Goal: Transaction & Acquisition: Purchase product/service

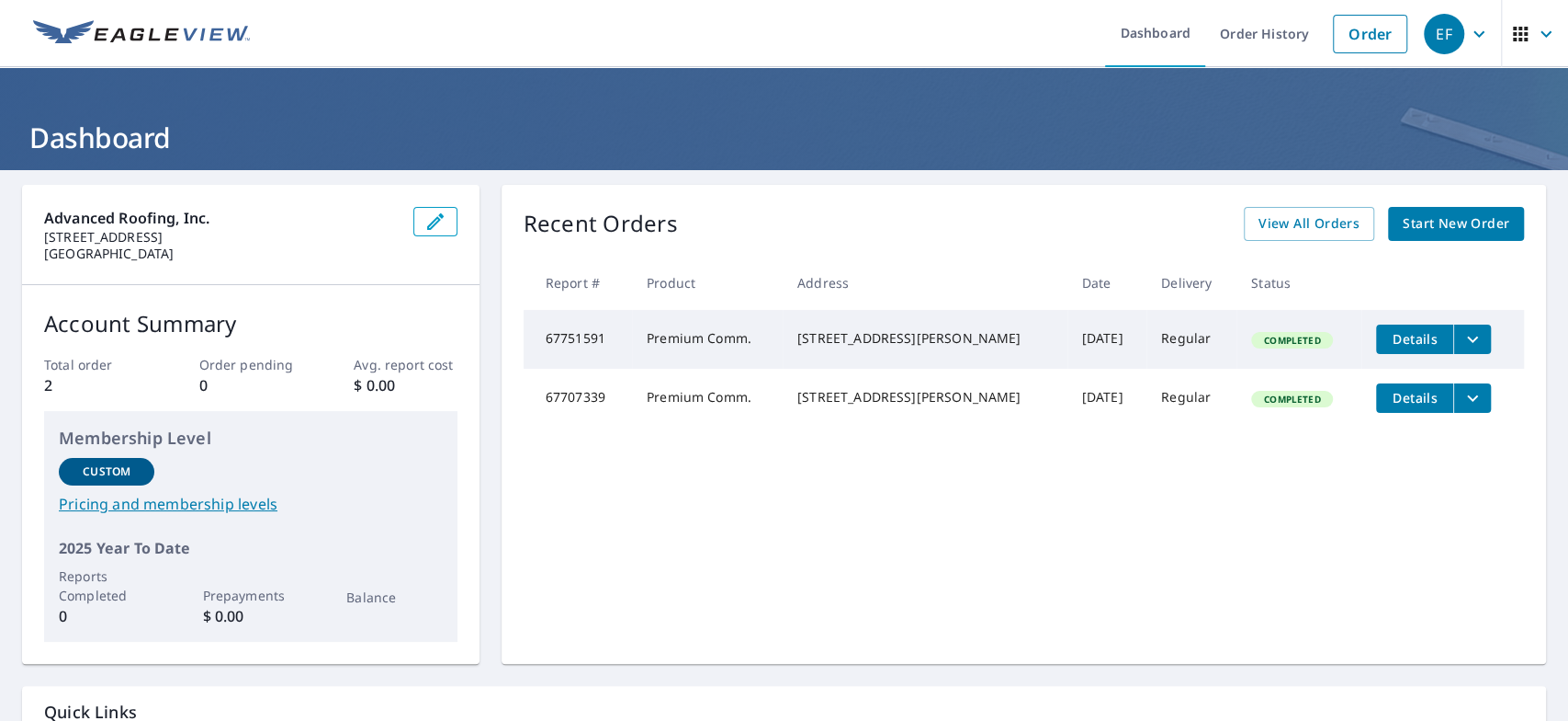
click at [900, 554] on div "Recent Orders View All Orders Start New Order Report # Product Address Date Del…" at bounding box center [1024, 425] width 1044 height 479
click at [1349, 37] on link "Order" at bounding box center [1370, 33] width 75 height 38
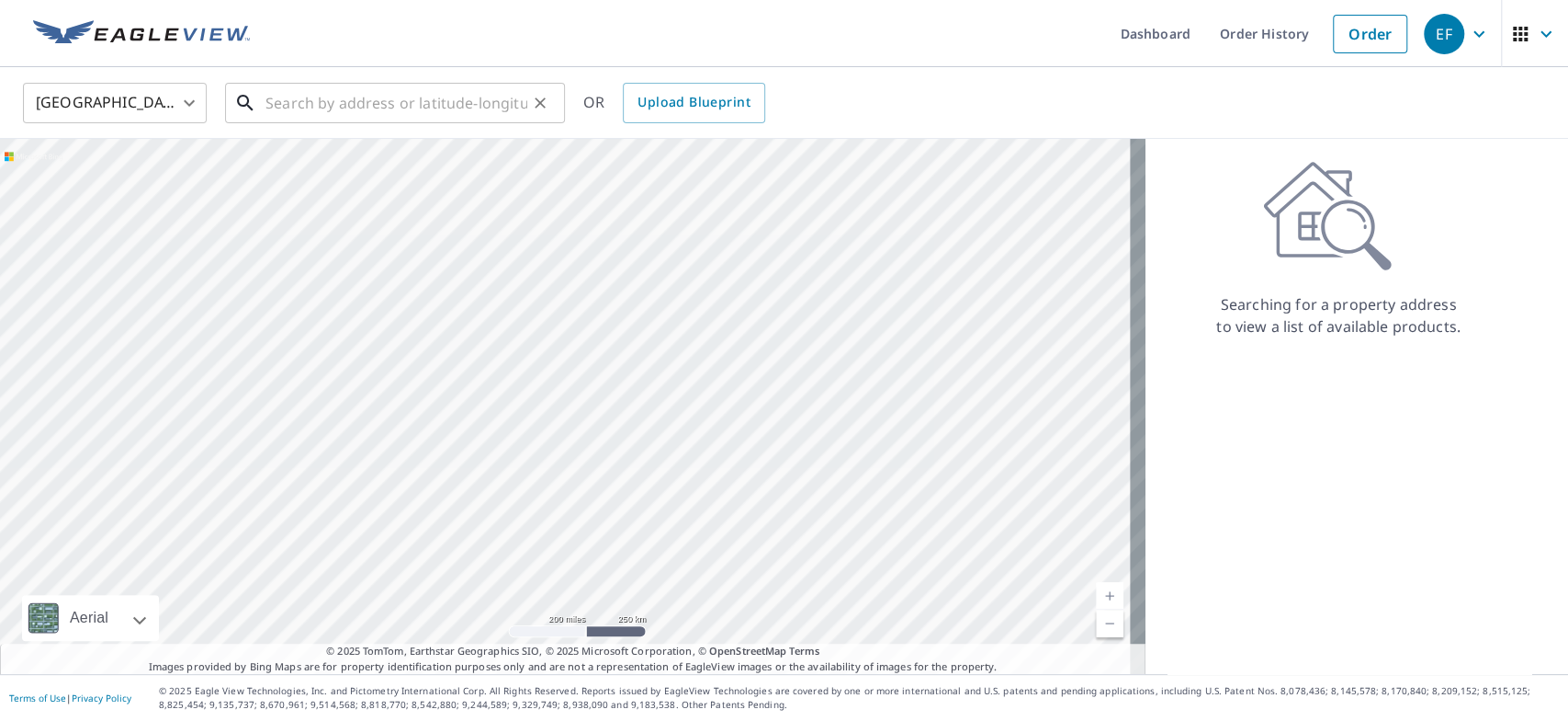
click at [324, 93] on input "text" at bounding box center [397, 102] width 262 height 51
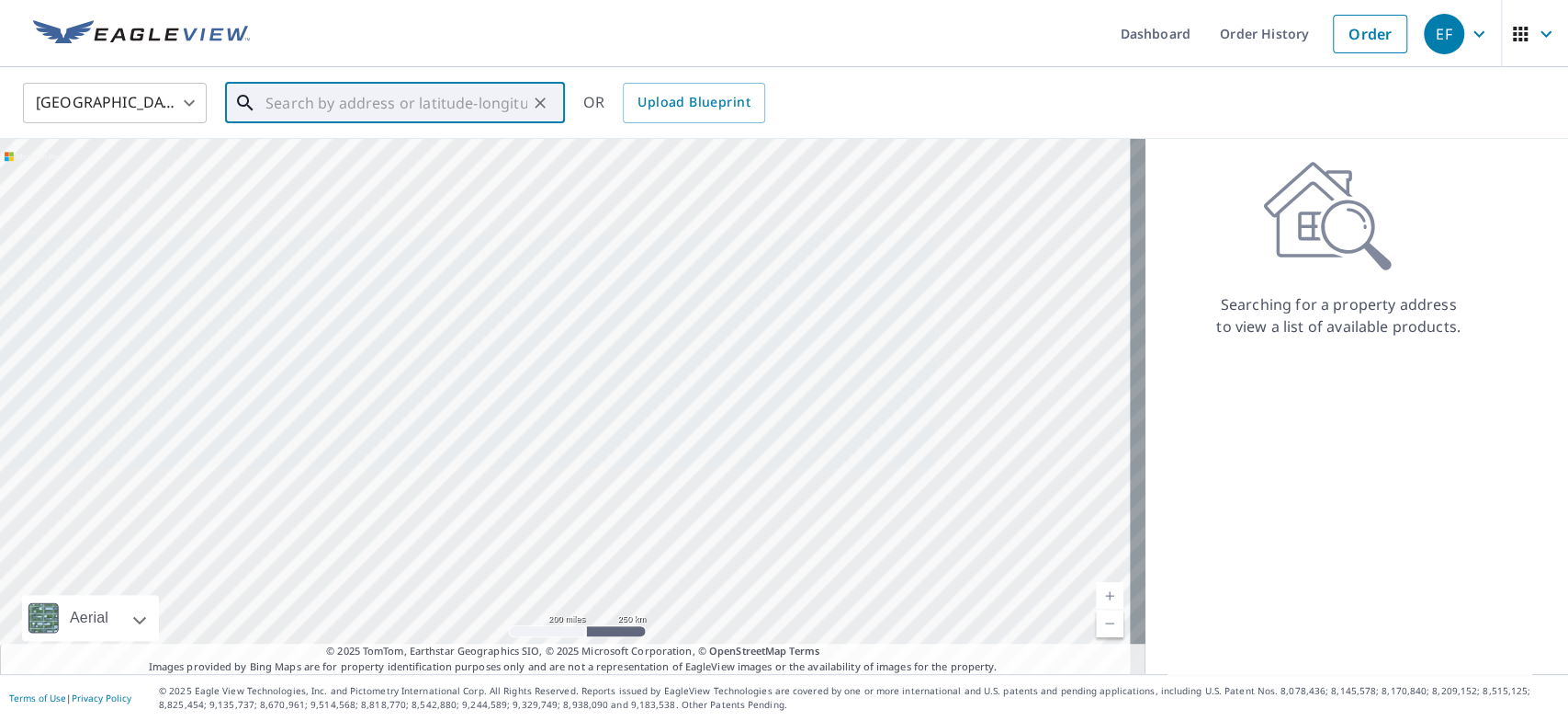
paste input "[STREET_ADDRESS][PERSON_NAME]"
click at [345, 167] on p "[GEOGRAPHIC_DATA][PERSON_NAME]" at bounding box center [406, 176] width 288 height 19
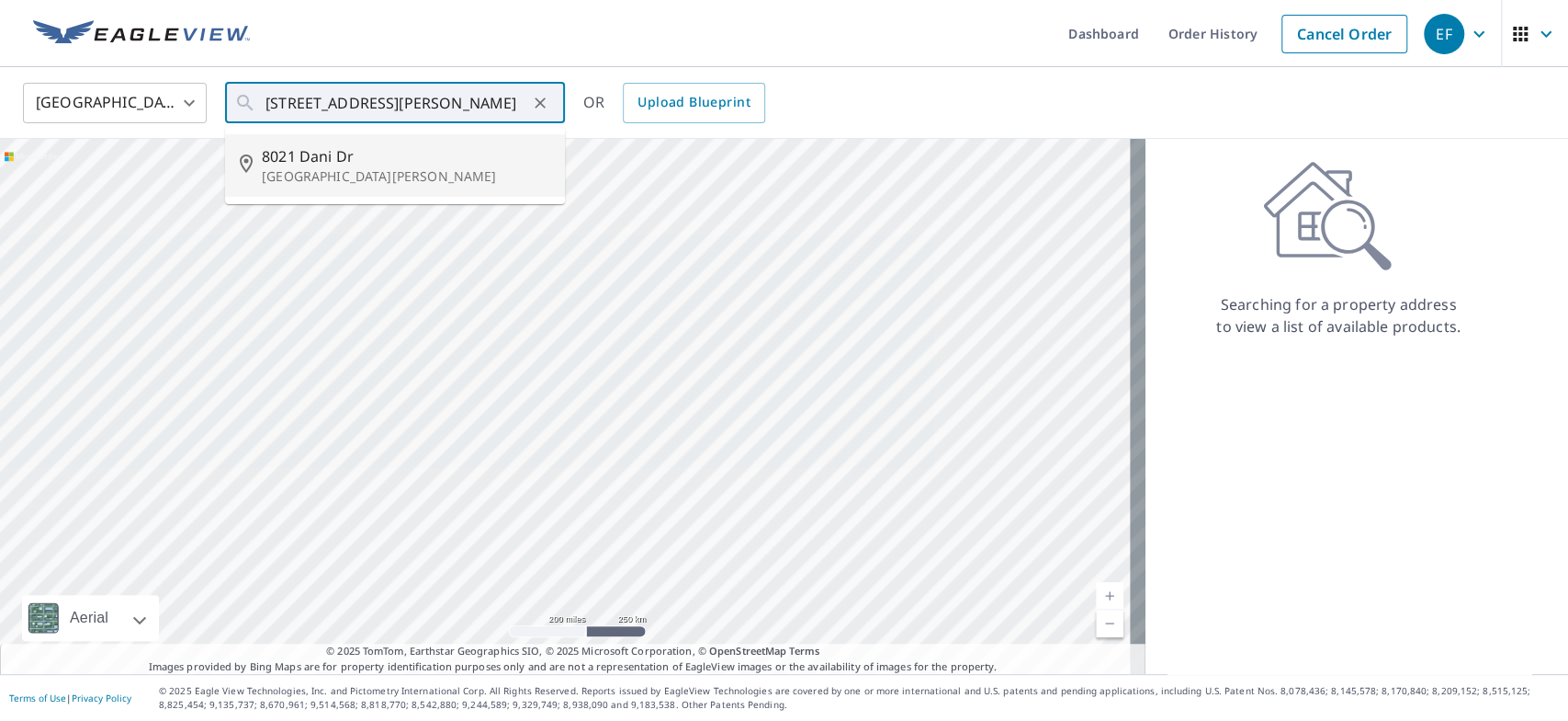
type input "[STREET_ADDRESS][PERSON_NAME][PERSON_NAME]"
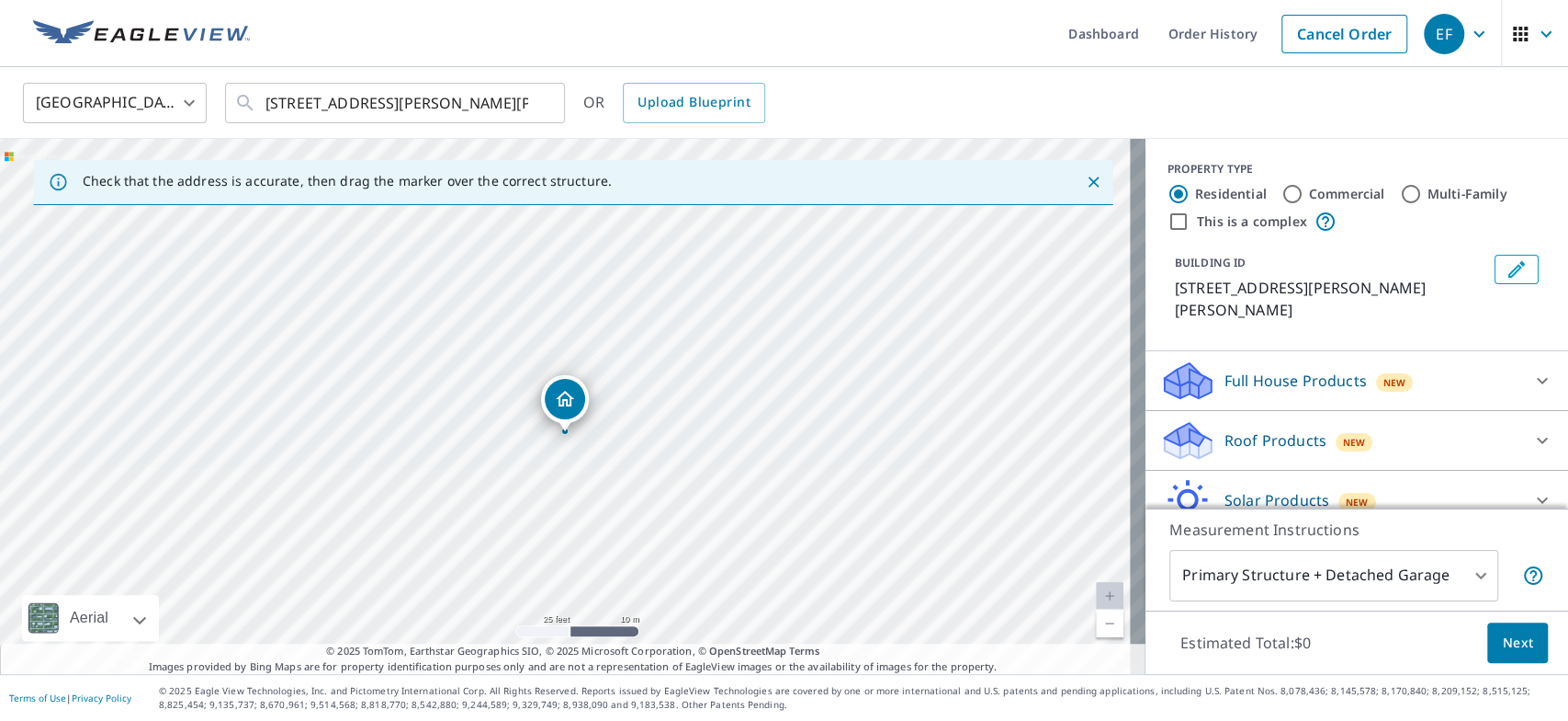
drag, startPoint x: 535, startPoint y: 364, endPoint x: 573, endPoint y: 495, distance: 136.4
click at [573, 495] on div "[STREET_ADDRESS][PERSON_NAME][PERSON_NAME]" at bounding box center [573, 406] width 1146 height 535
click at [1282, 191] on input "Commercial" at bounding box center [1292, 194] width 22 height 22
radio input "true"
type input "4"
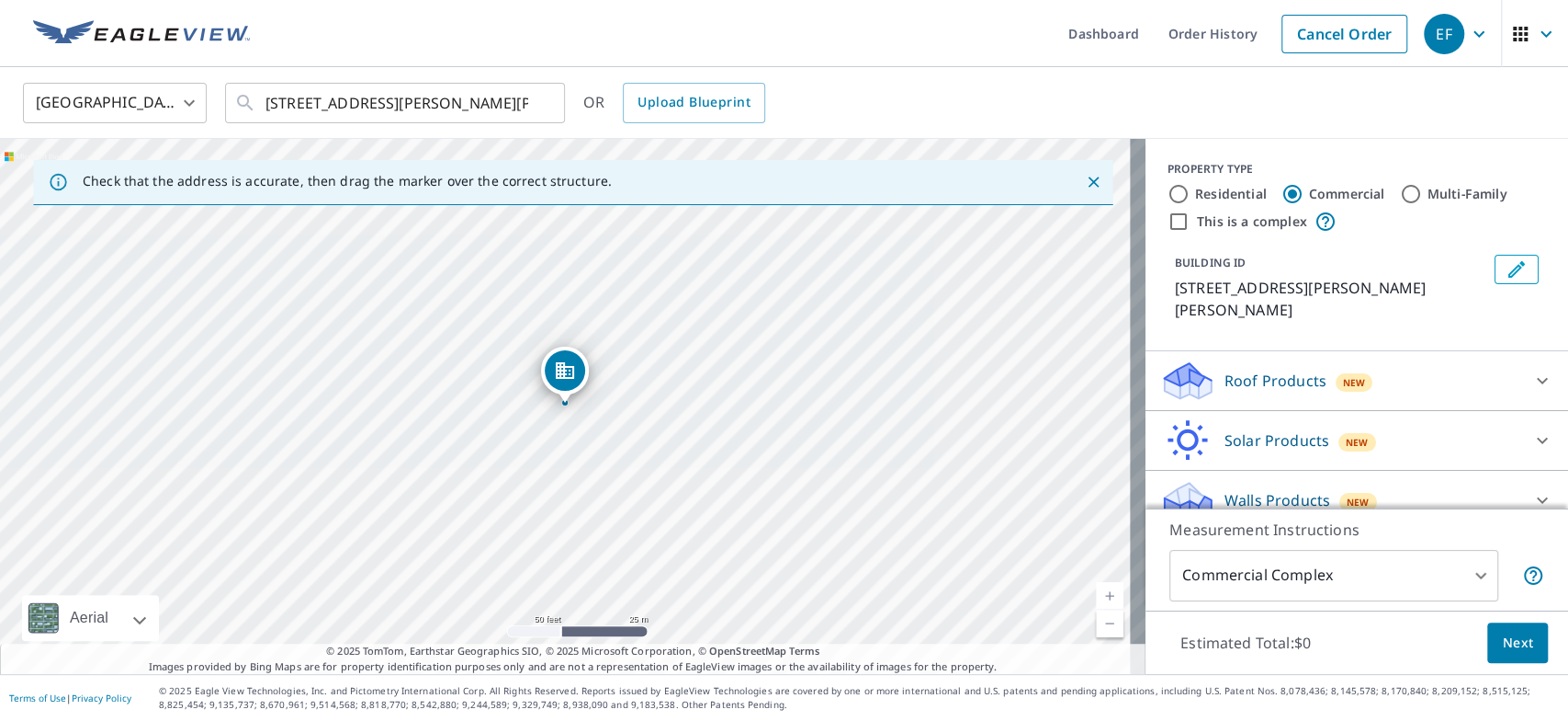
click at [1429, 360] on div "Roof Products New" at bounding box center [1341, 381] width 360 height 43
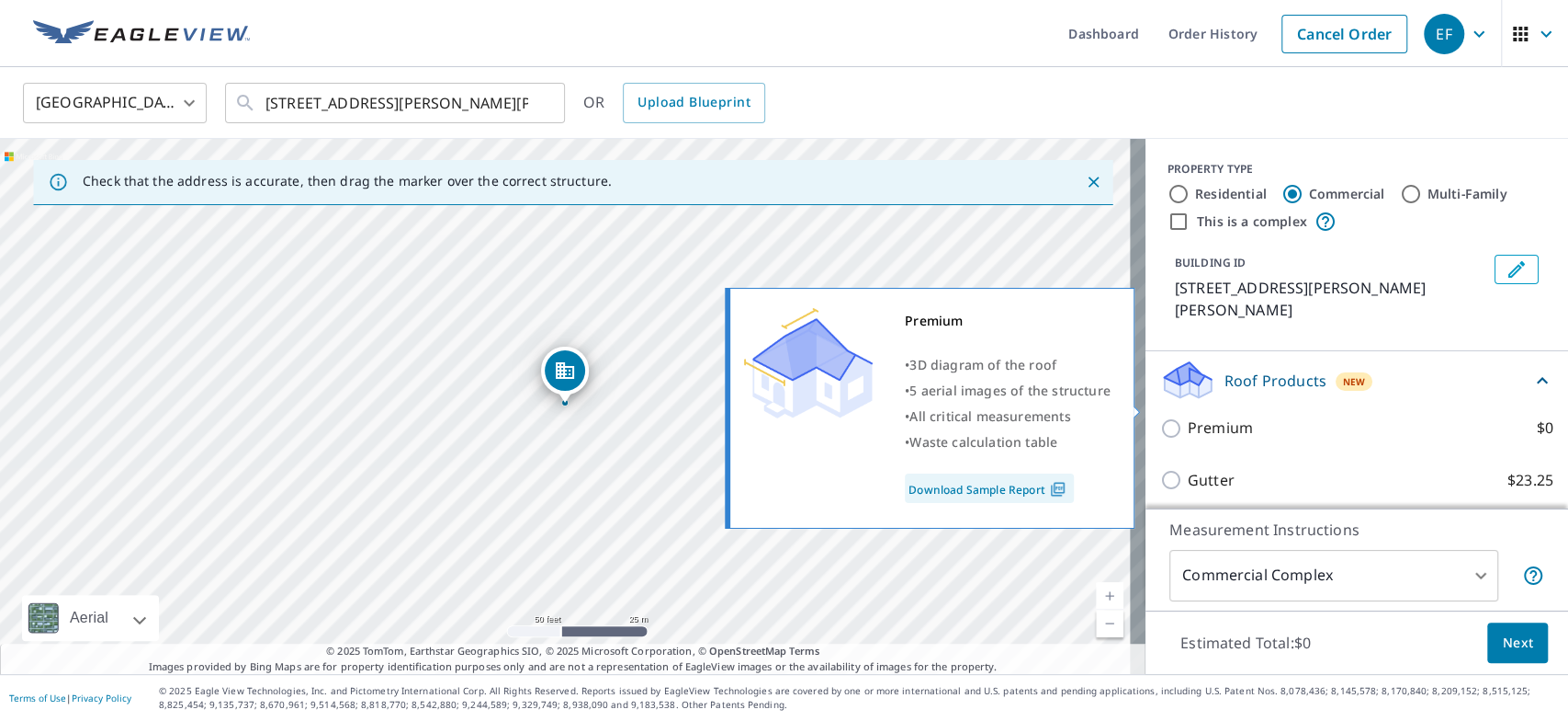
click at [1248, 417] on label "Premium $0" at bounding box center [1370, 427] width 365 height 23
click at [1188, 418] on input "Premium $0" at bounding box center [1174, 428] width 28 height 22
checkbox input "true"
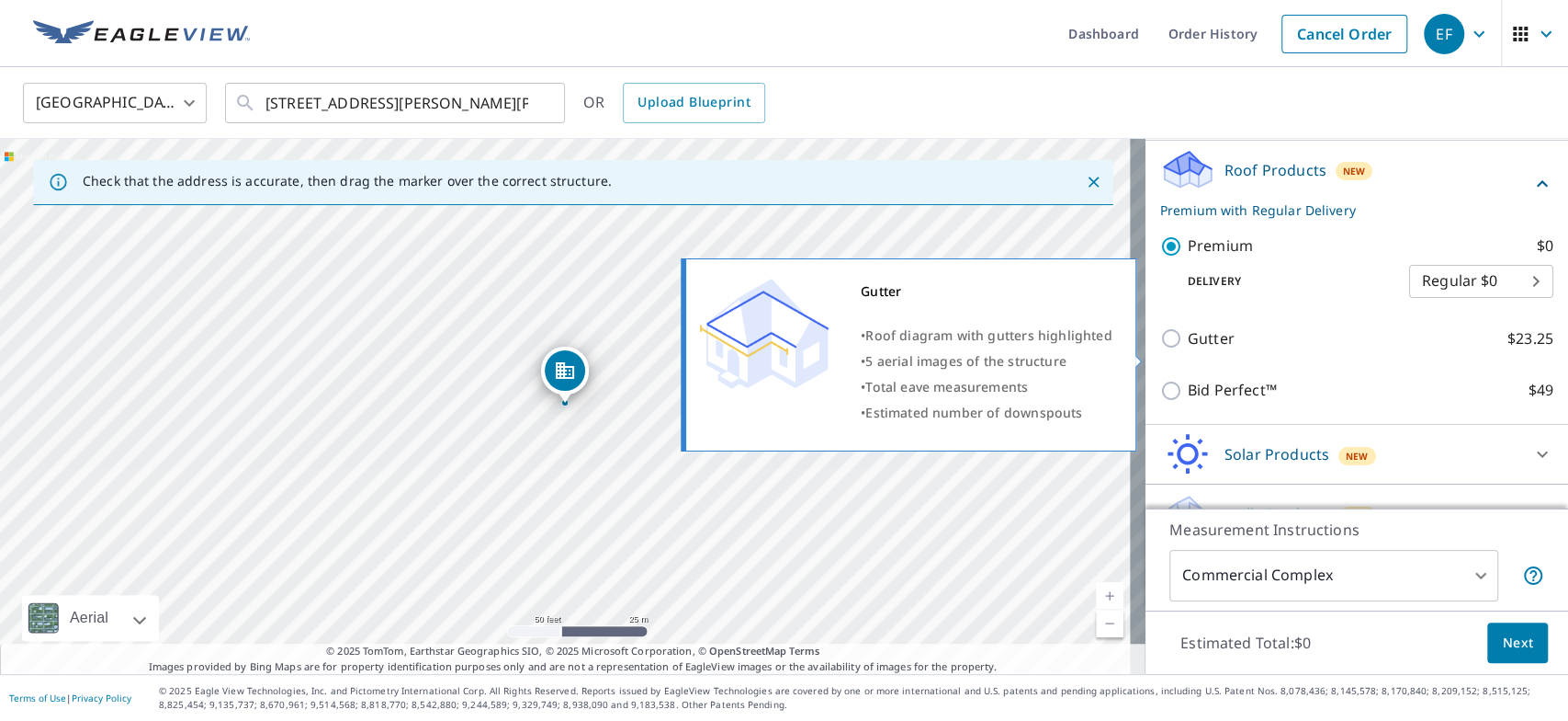
scroll to position [224, 0]
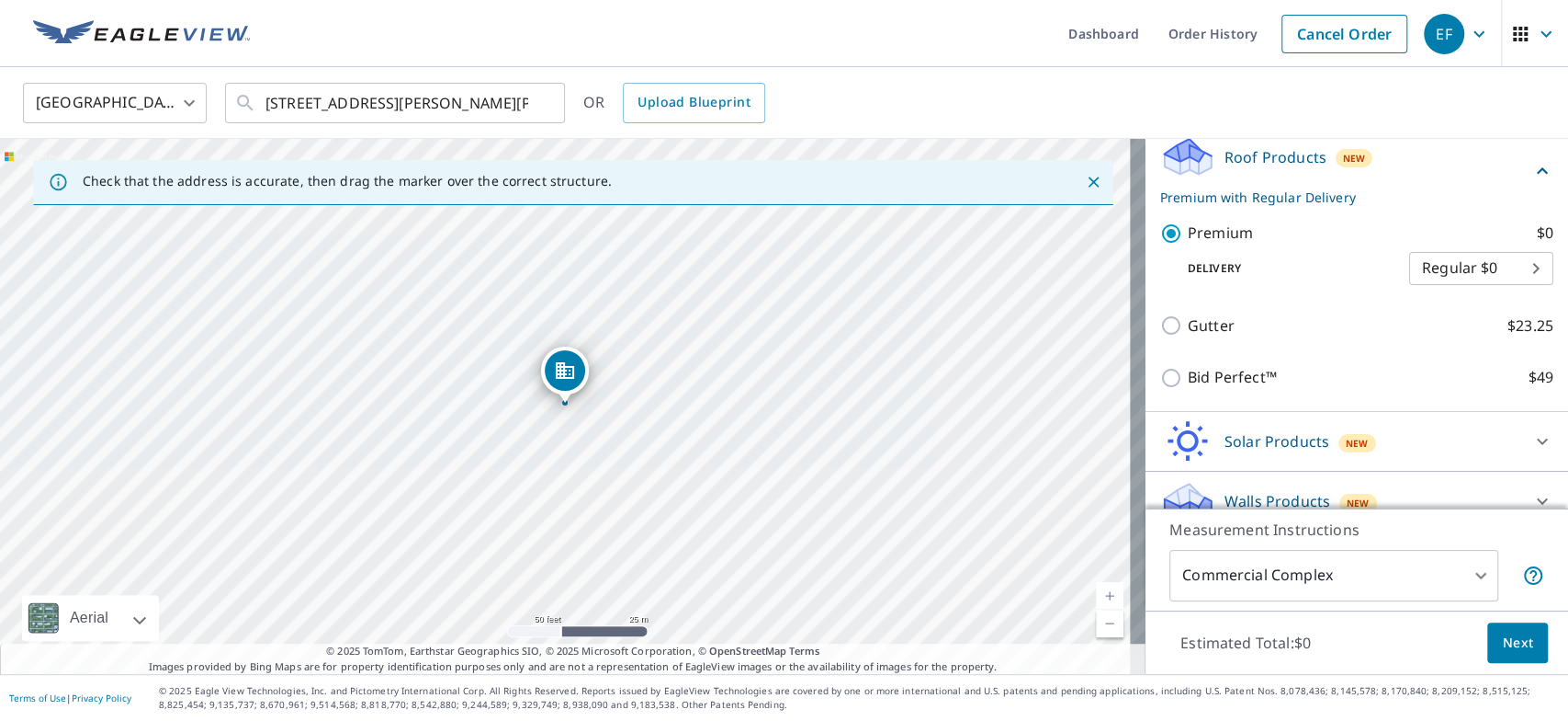
click at [1502, 639] on span "Next" at bounding box center [1518, 642] width 31 height 23
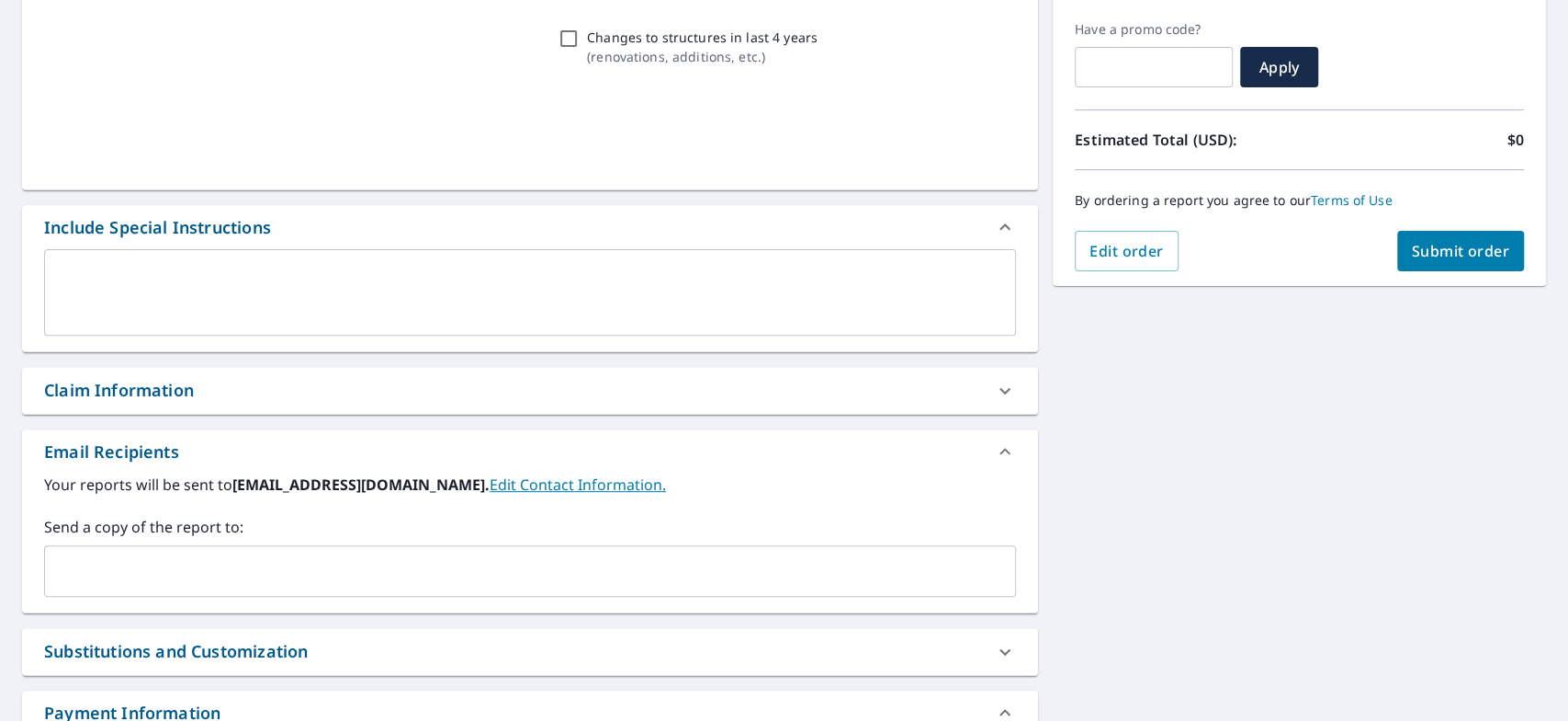
scroll to position [408, 0]
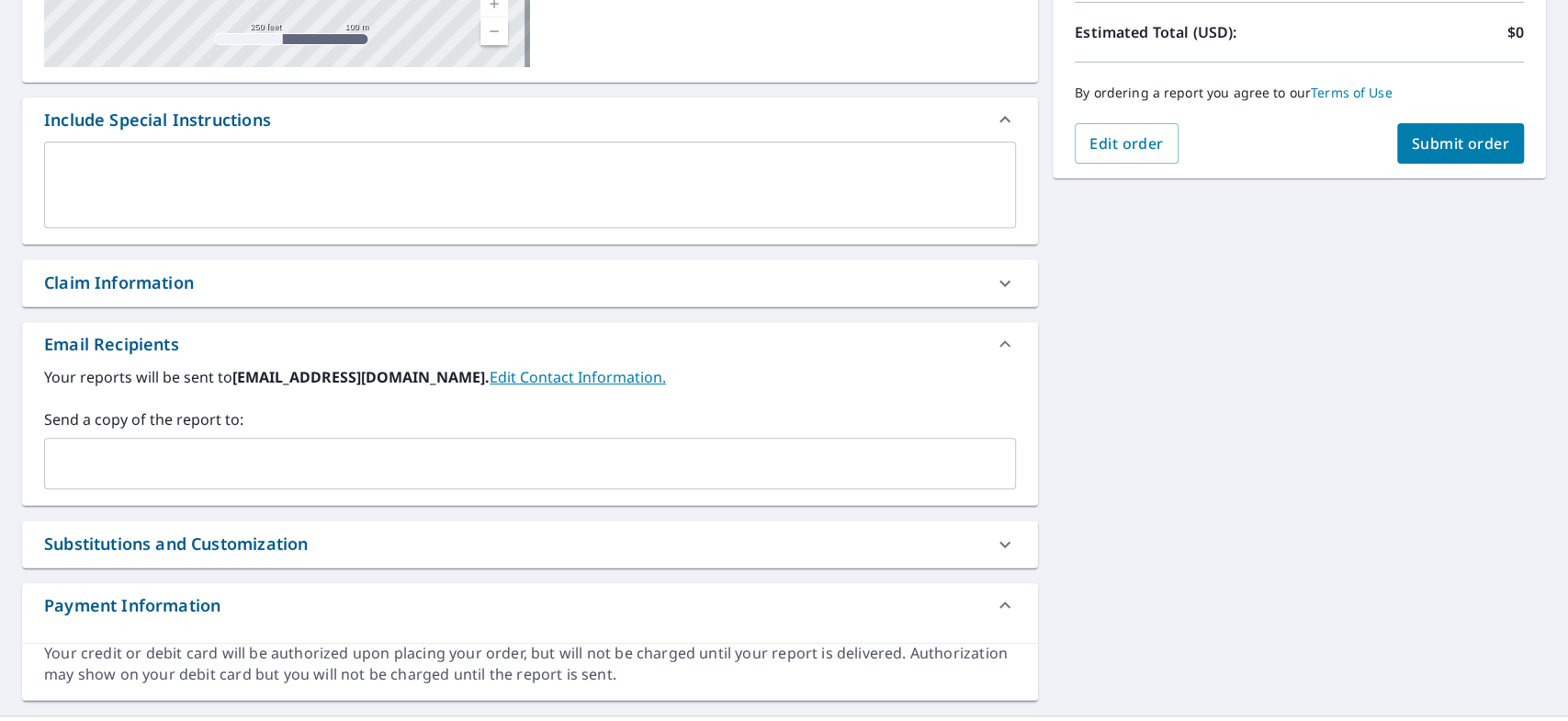
click at [161, 458] on input "text" at bounding box center [516, 463] width 927 height 34
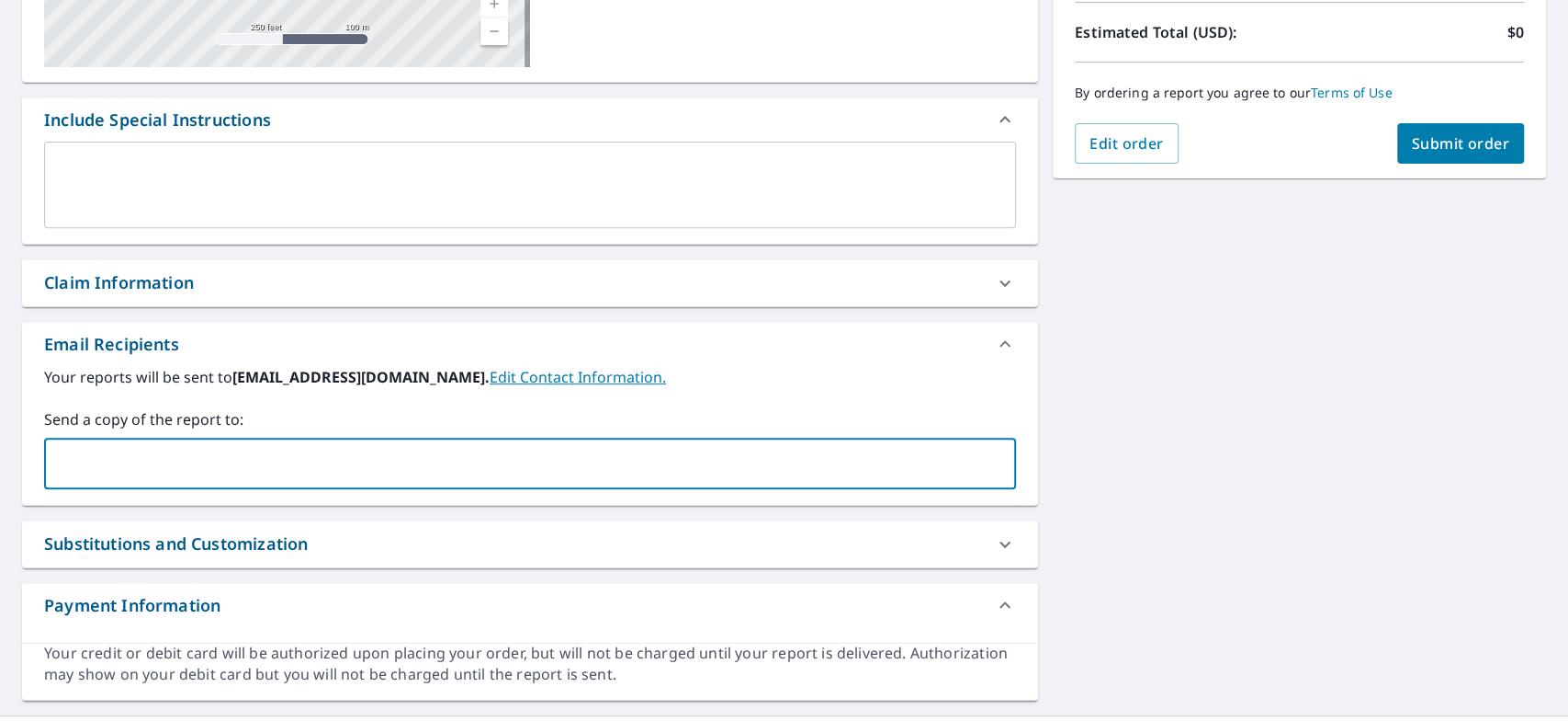
paste input "[PERSON_NAME][EMAIL_ADDRESS][DOMAIN_NAME]"
type input "[PERSON_NAME][EMAIL_ADDRESS][DOMAIN_NAME]"
click at [1091, 395] on div "[STREET_ADDRESS][PERSON_NAME] Aerial Road A standard road map Aerial A detailed…" at bounding box center [784, 238] width 1568 height 953
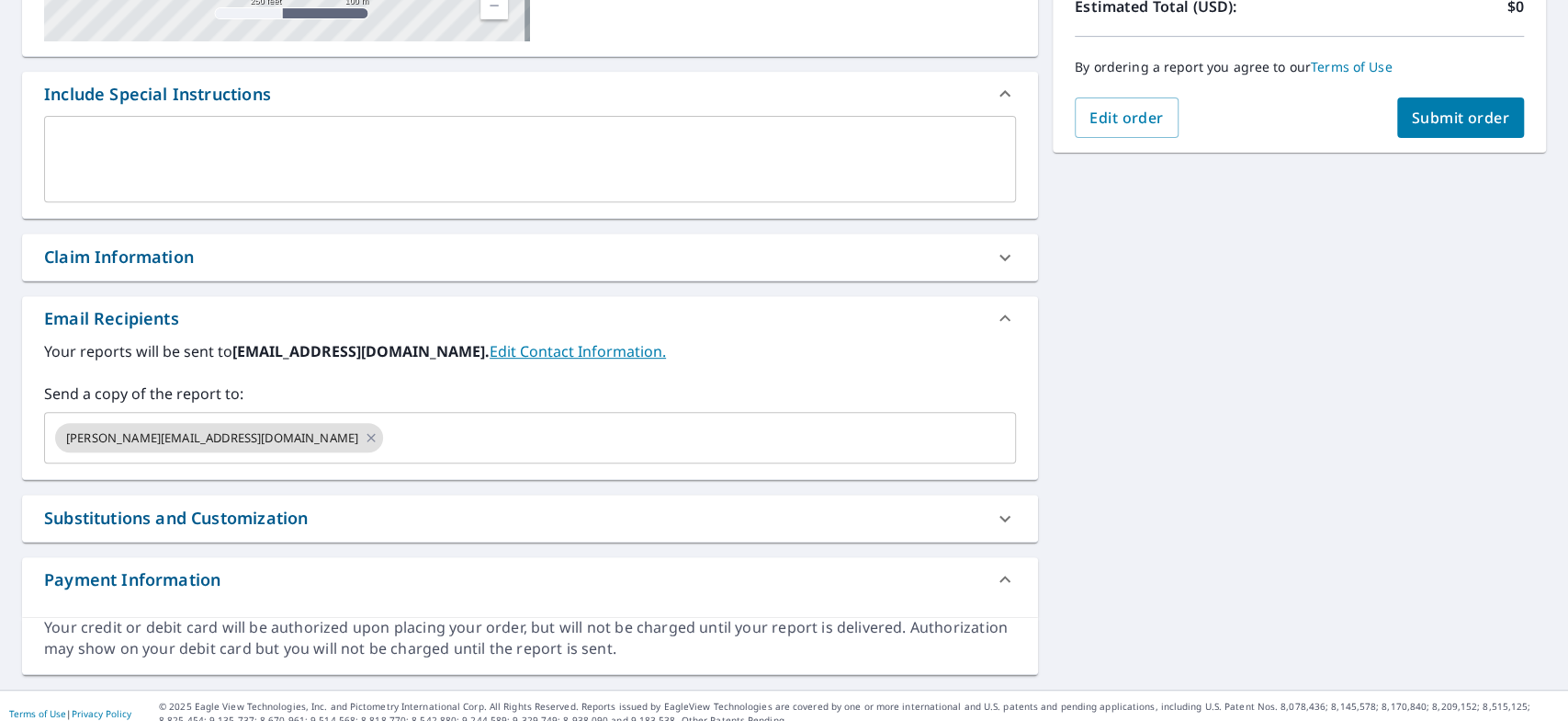
scroll to position [448, 0]
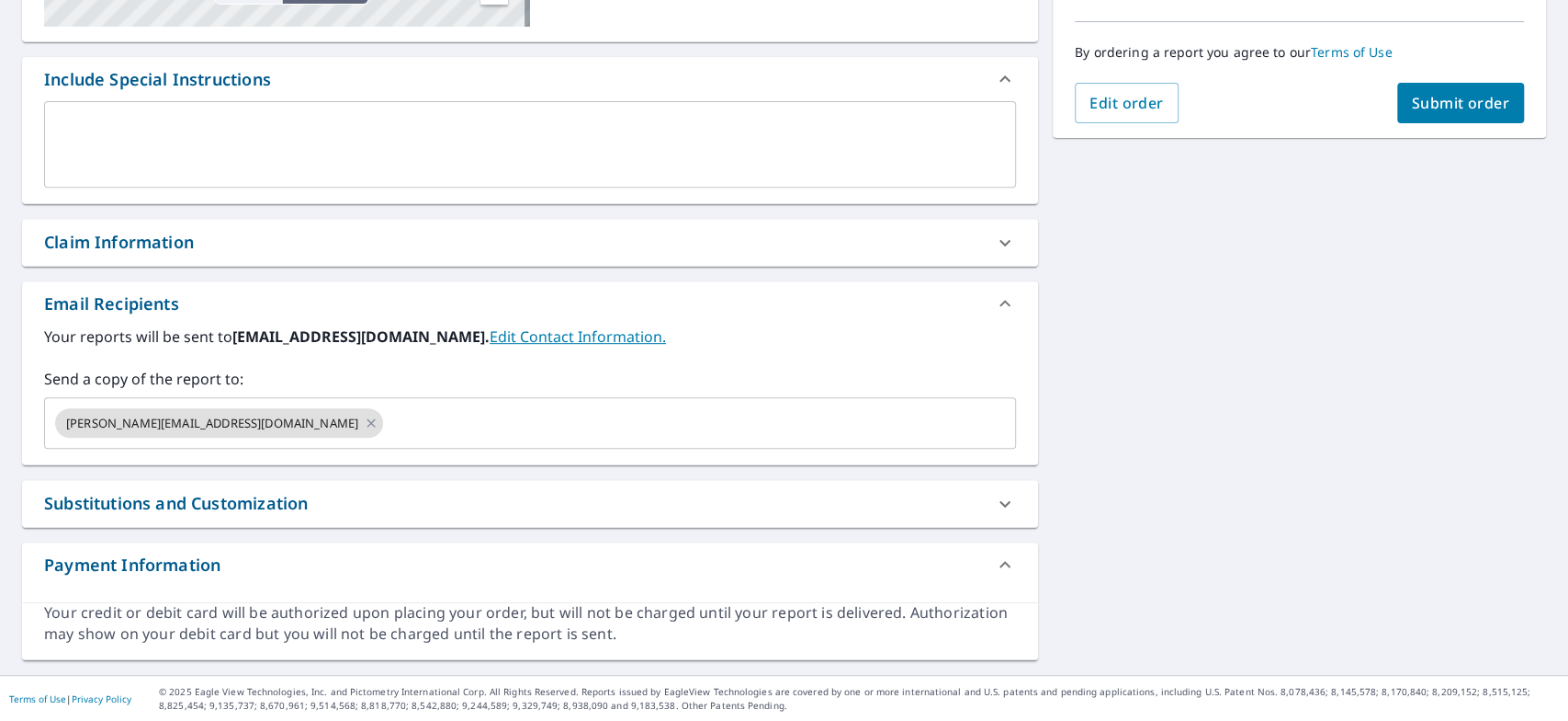
click at [1458, 94] on span "Submit order" at bounding box center [1461, 102] width 98 height 21
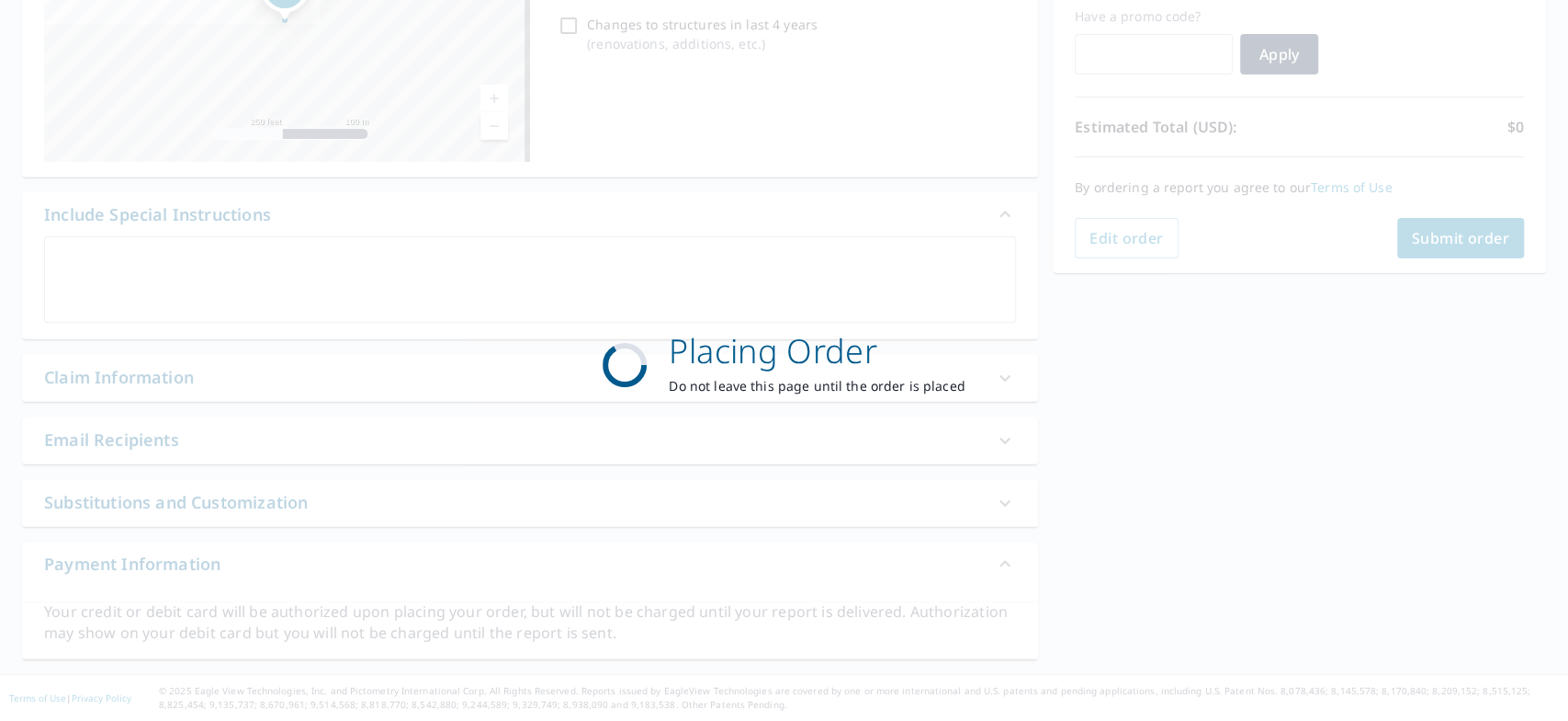
scroll to position [311, 0]
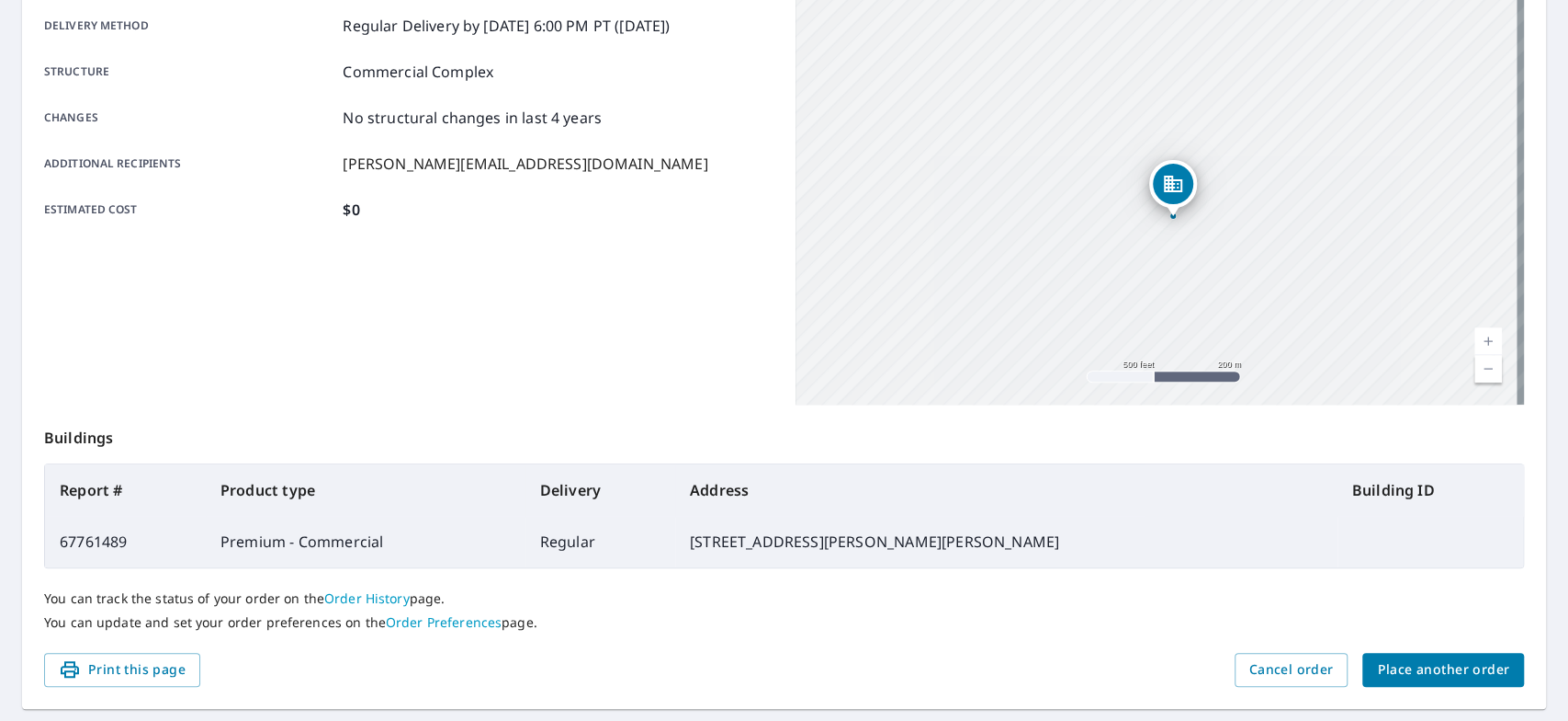
drag, startPoint x: 1151, startPoint y: 185, endPoint x: 992, endPoint y: 265, distance: 178.0
click at [992, 265] on div "[STREET_ADDRESS][PERSON_NAME][PERSON_NAME]" at bounding box center [1160, 174] width 729 height 460
click at [611, 323] on div "Product type Premium - Commercial Delivery method Regular Delivery by [DATE] 6:…" at bounding box center [408, 174] width 729 height 460
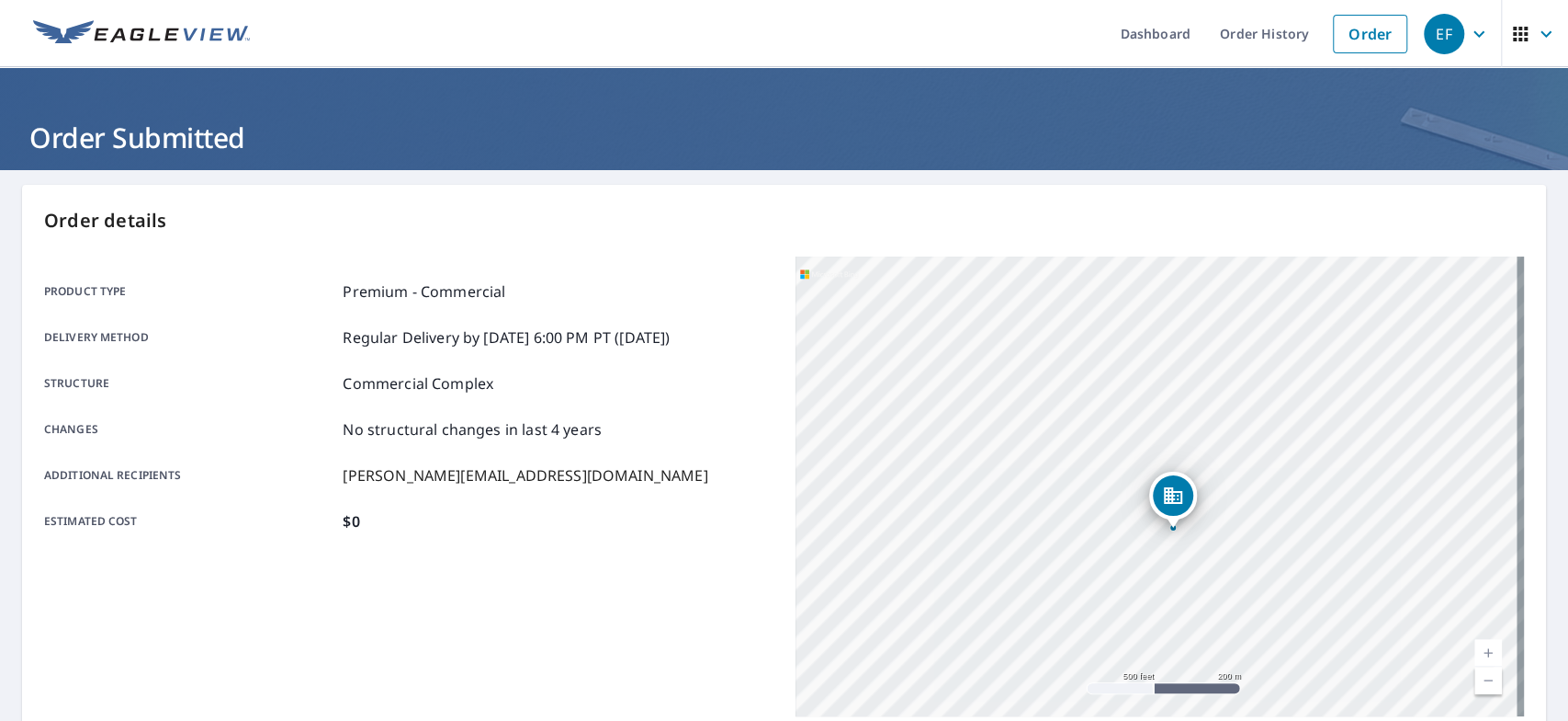
click at [605, 524] on div "Estimated cost $0" at bounding box center [408, 521] width 729 height 22
click at [691, 559] on div "Product type Premium - Commercial Delivery method Regular Delivery by [DATE] 6:…" at bounding box center [408, 486] width 729 height 460
drag, startPoint x: 1178, startPoint y: 498, endPoint x: 977, endPoint y: 463, distance: 204.0
click at [977, 463] on div "[STREET_ADDRESS][PERSON_NAME][PERSON_NAME]" at bounding box center [1160, 486] width 729 height 460
drag, startPoint x: 996, startPoint y: 463, endPoint x: 1070, endPoint y: 433, distance: 79.8
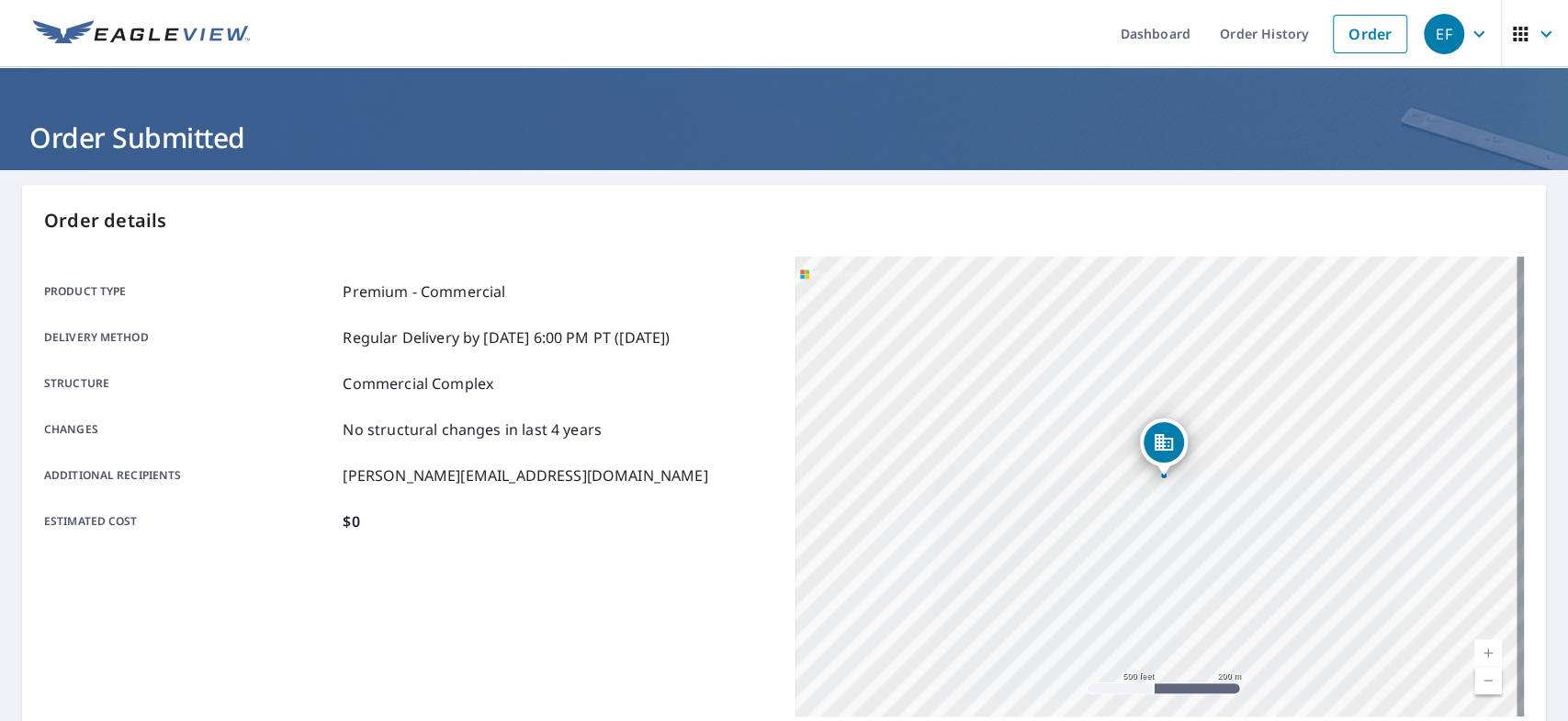
click at [1070, 433] on div "[STREET_ADDRESS][PERSON_NAME][PERSON_NAME]" at bounding box center [1160, 486] width 729 height 460
drag, startPoint x: 1047, startPoint y: 432, endPoint x: 941, endPoint y: 397, distance: 111.6
click at [941, 397] on div "[STREET_ADDRESS][PERSON_NAME][PERSON_NAME]" at bounding box center [1160, 486] width 729 height 460
click at [609, 588] on div "Product type Premium - Commercial Delivery method Regular Delivery by [DATE] 6:…" at bounding box center [408, 486] width 729 height 460
